Goal: Information Seeking & Learning: Find specific fact

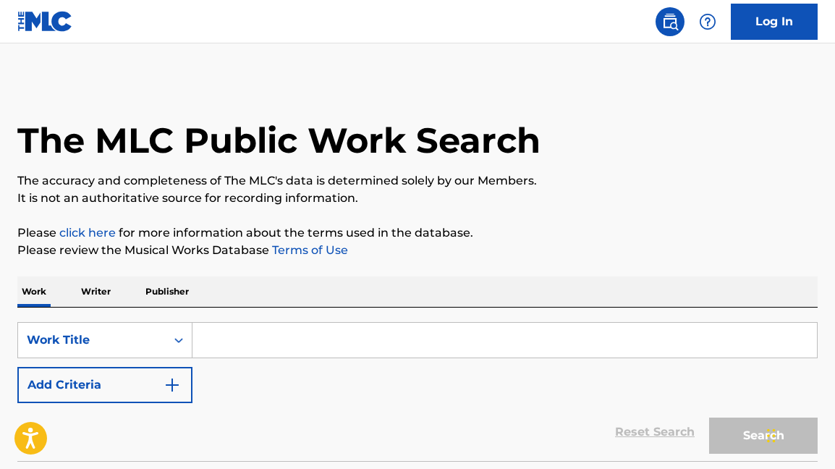
click at [216, 331] on input "Search Form" at bounding box center [504, 340] width 624 height 35
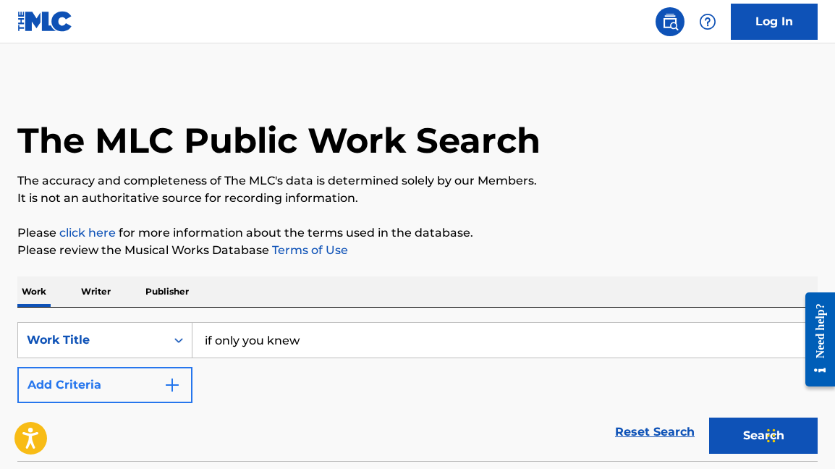
type input "if only you knew"
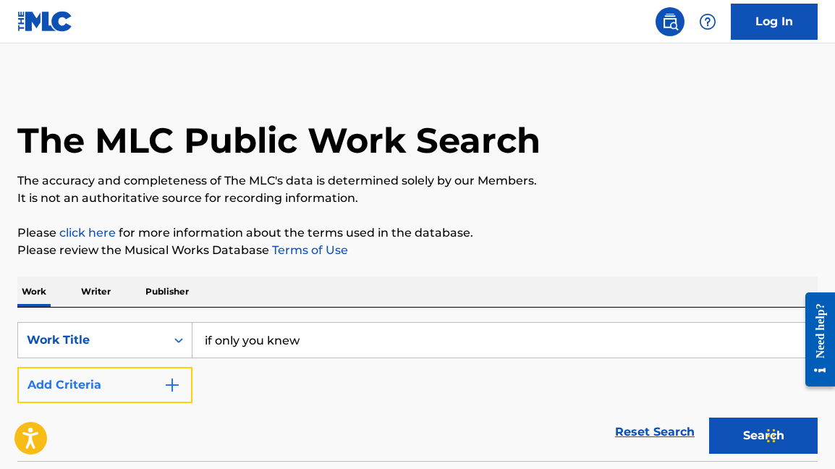
click at [178, 382] on img "Search Form" at bounding box center [171, 384] width 17 height 17
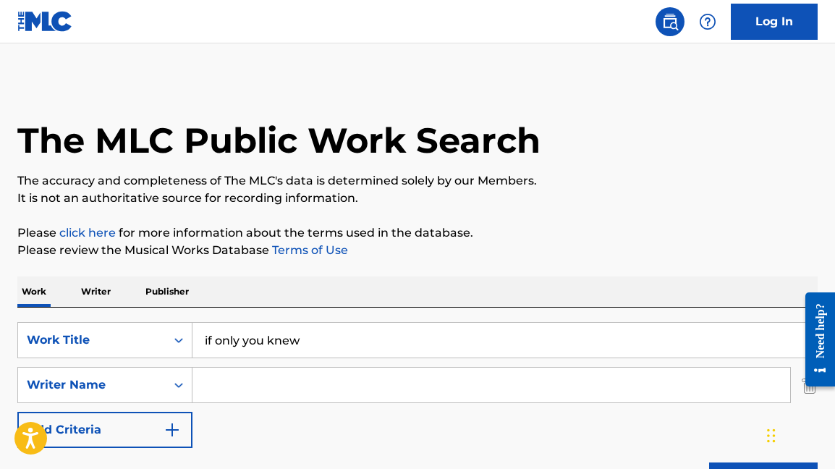
click at [216, 388] on input "Search Form" at bounding box center [490, 384] width 597 height 35
type input "[PERSON_NAME]"
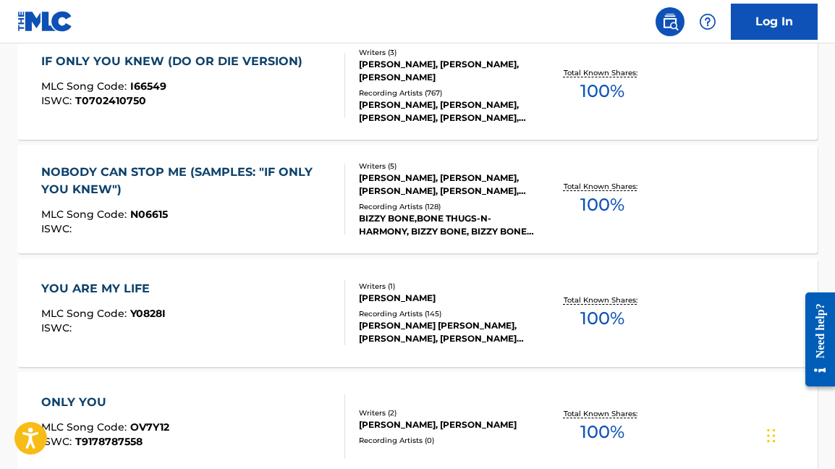
scroll to position [456, 0]
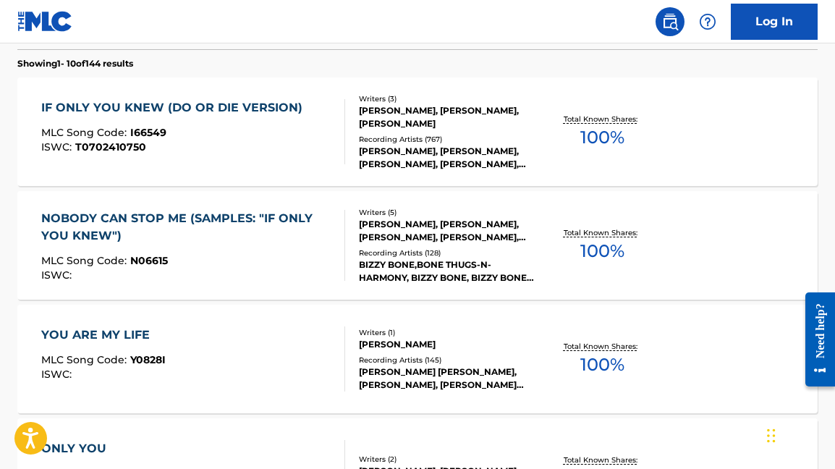
click at [96, 104] on div "IF ONLY YOU KNEW (DO OR DIE VERSION)" at bounding box center [175, 107] width 268 height 17
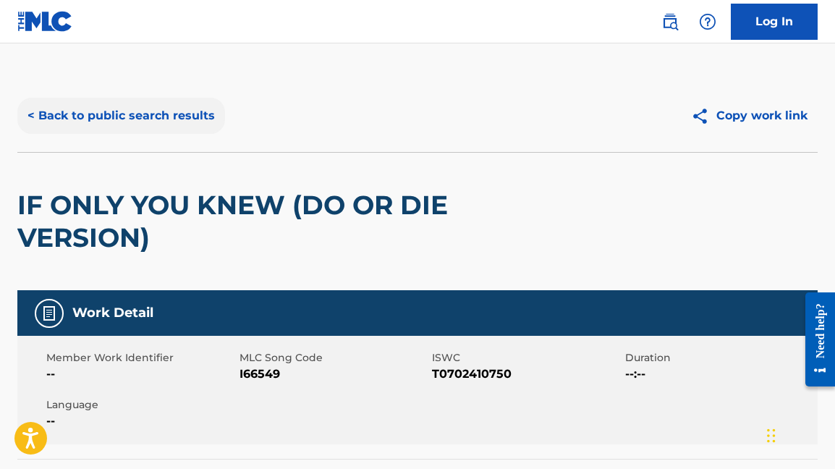
click at [144, 117] on button "< Back to public search results" at bounding box center [121, 116] width 208 height 36
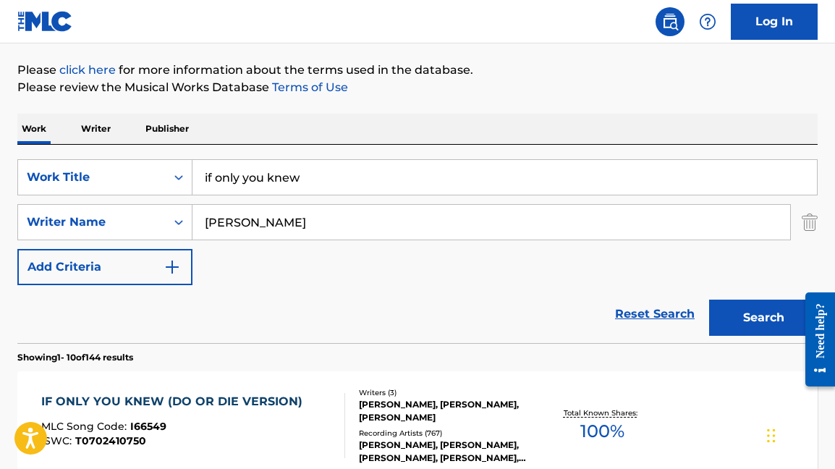
scroll to position [145, 0]
